Goal: Find specific page/section: Find specific page/section

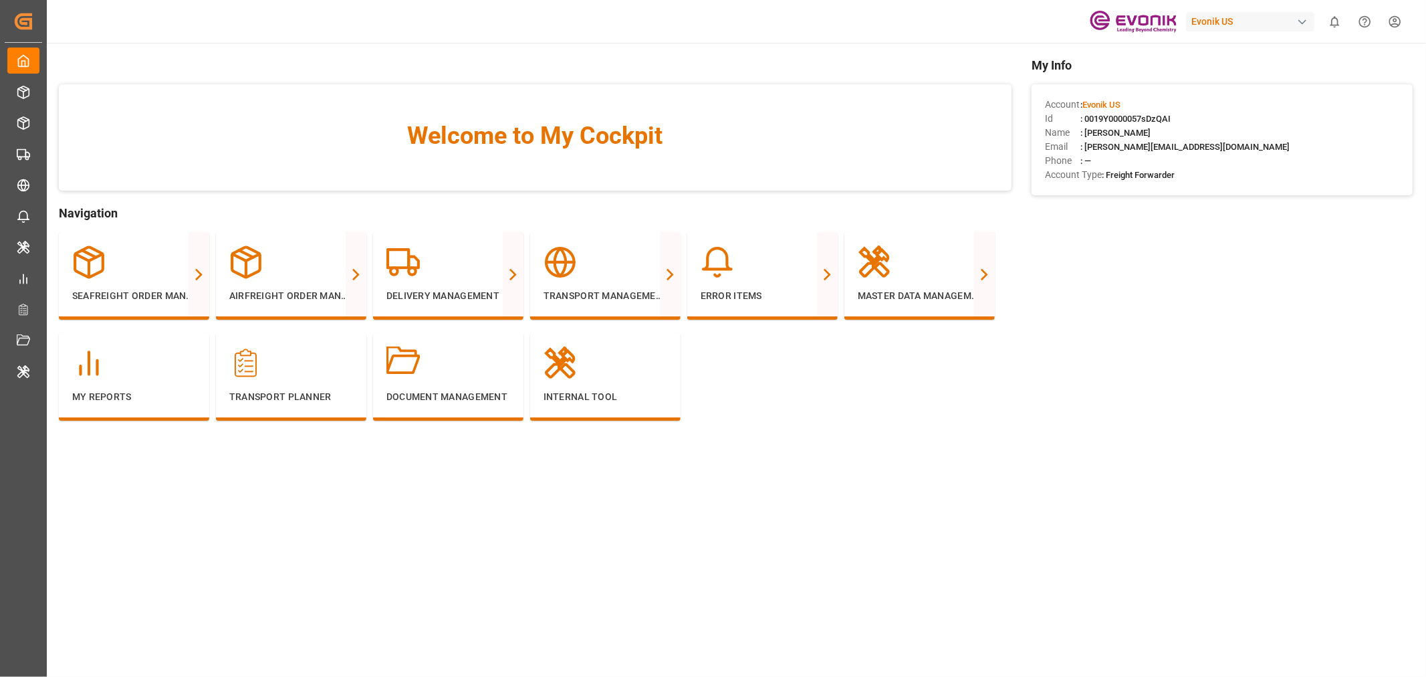
click at [1191, 21] on div "Evonik US" at bounding box center [1250, 21] width 128 height 19
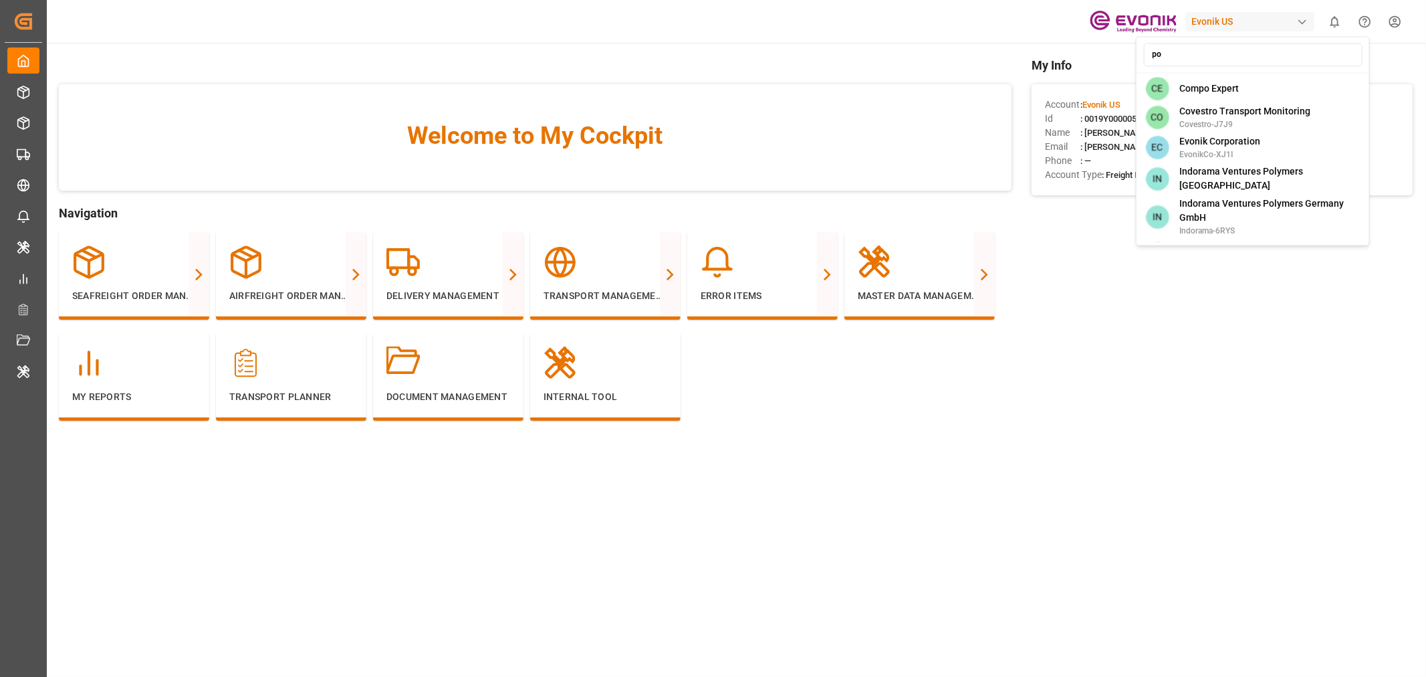
type input "p"
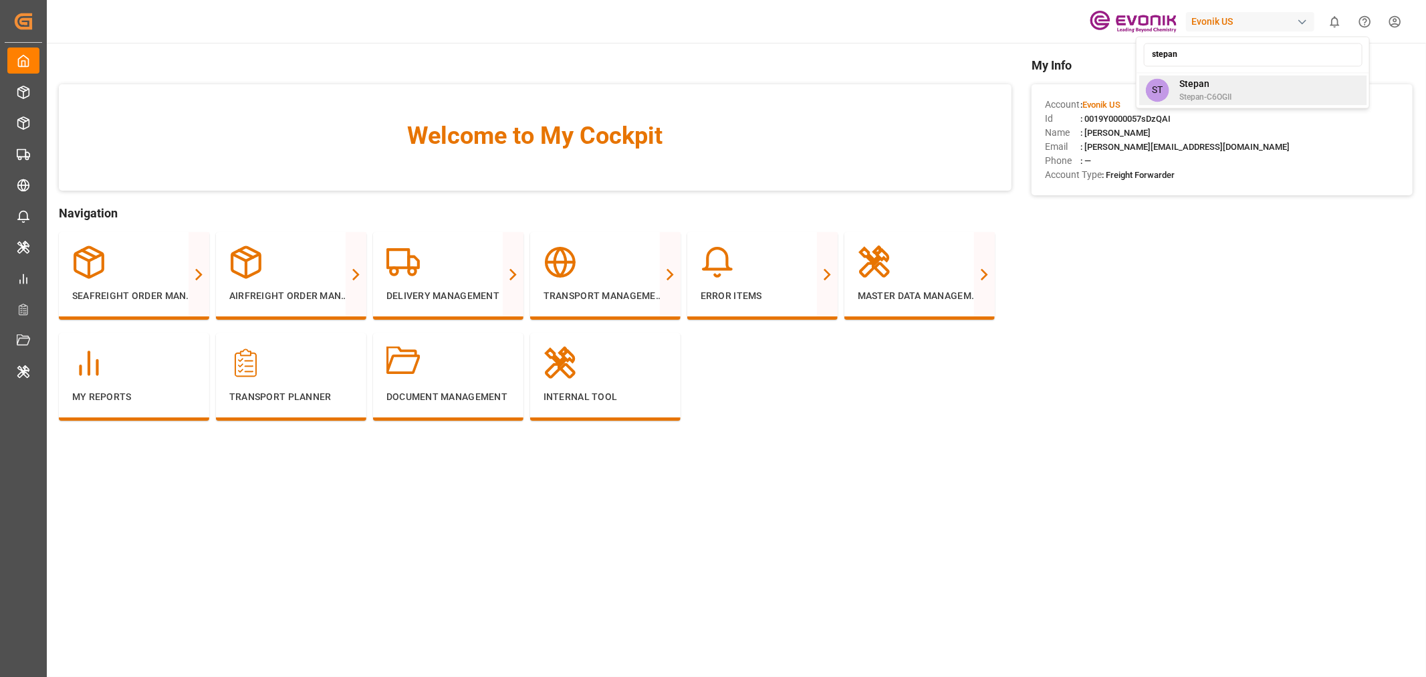
type input "stepan"
click at [1242, 84] on div "ST [PERSON_NAME]-C6OGII" at bounding box center [1253, 90] width 228 height 30
